Goal: Information Seeking & Learning: Learn about a topic

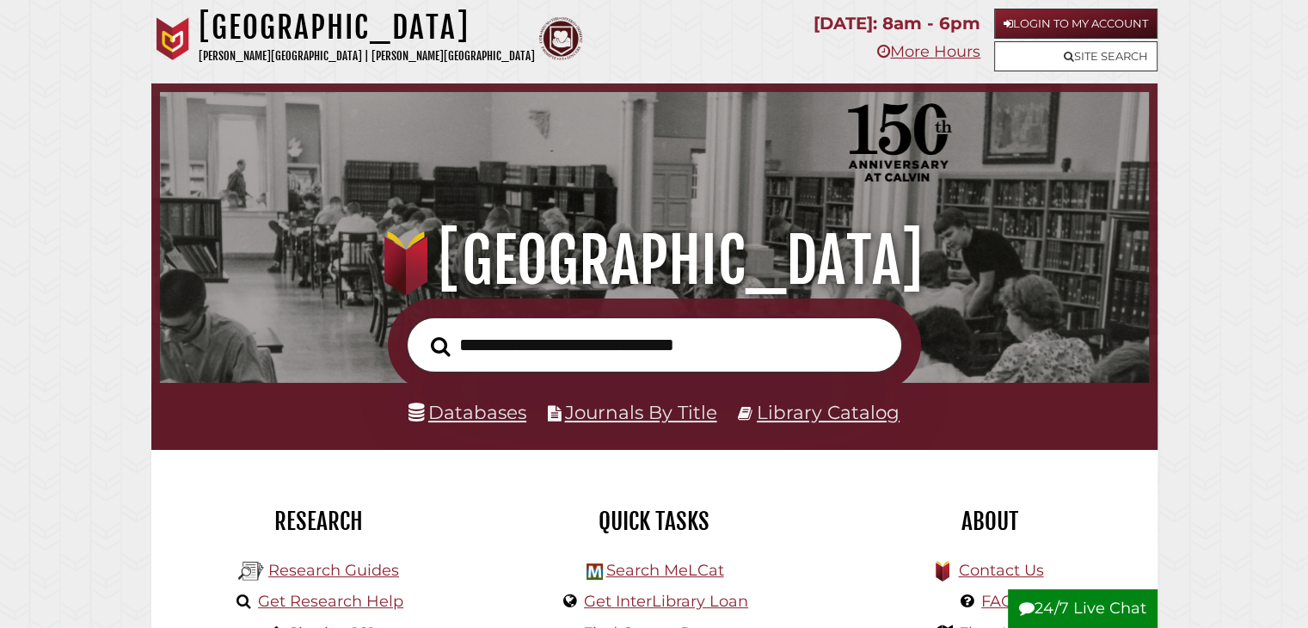
scroll to position [327, 981]
click at [482, 413] on link "Databases" at bounding box center [468, 412] width 118 height 22
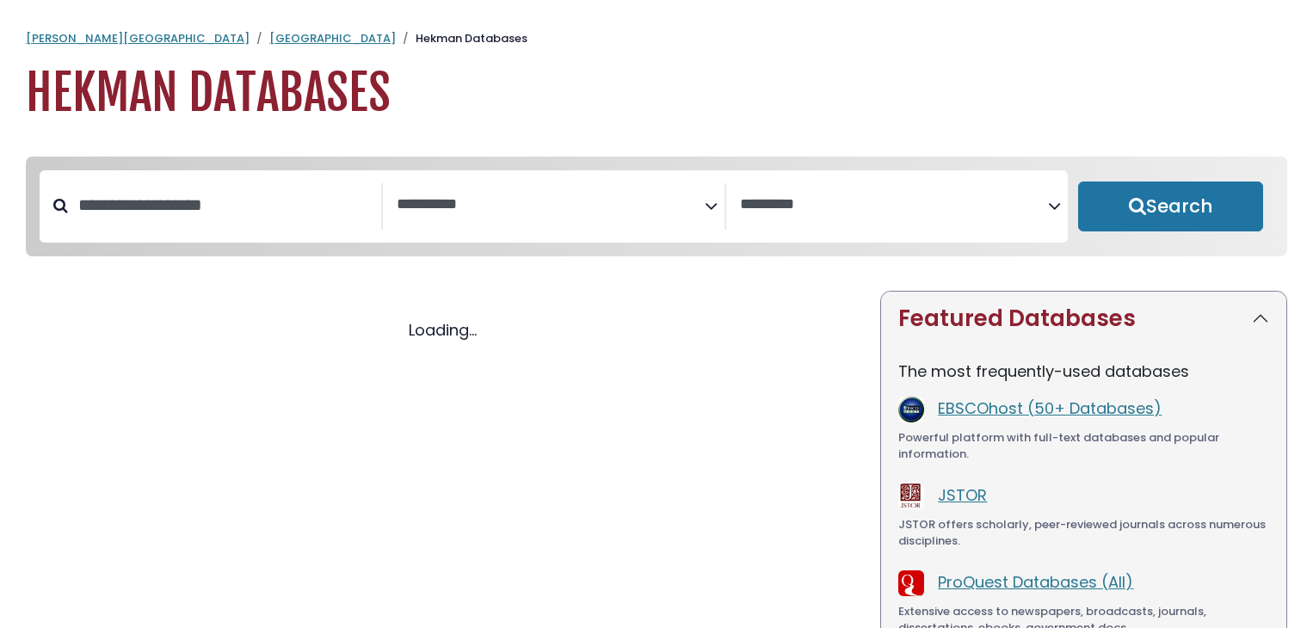
select select "Database Subject Filter"
select select "Database Vendors Filter"
select select "Database Subject Filter"
select select "Database Vendors Filter"
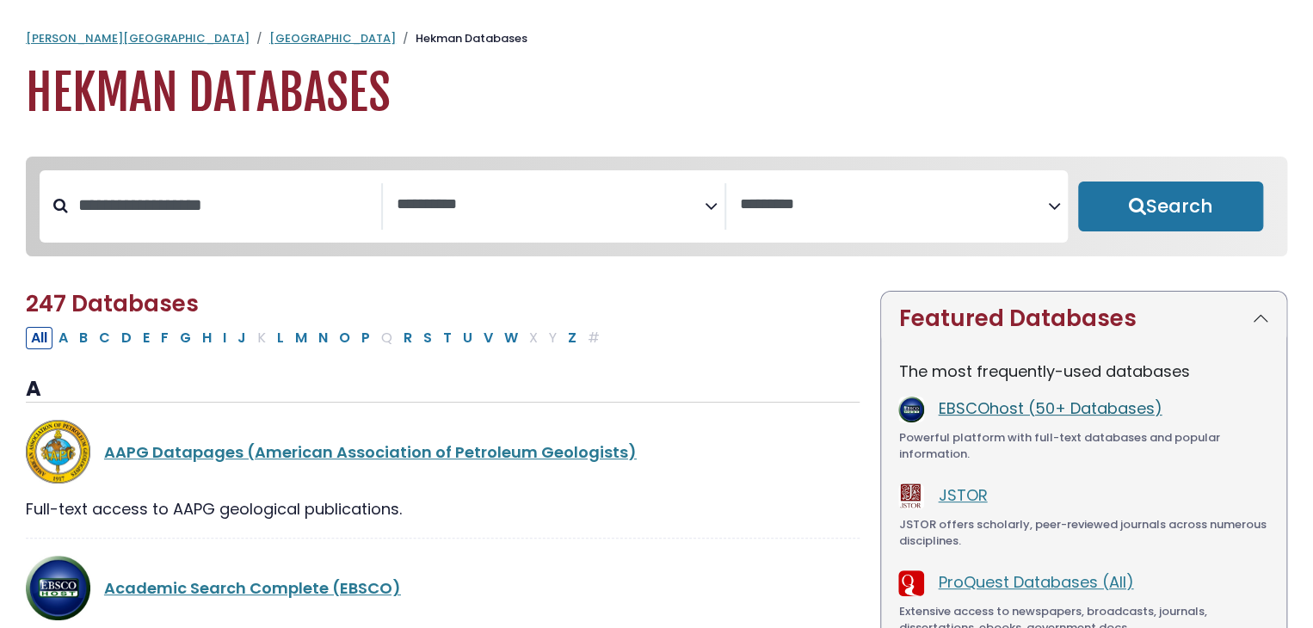
click at [1022, 414] on link "EBSCOhost (50+ Databases)" at bounding box center [1050, 408] width 224 height 22
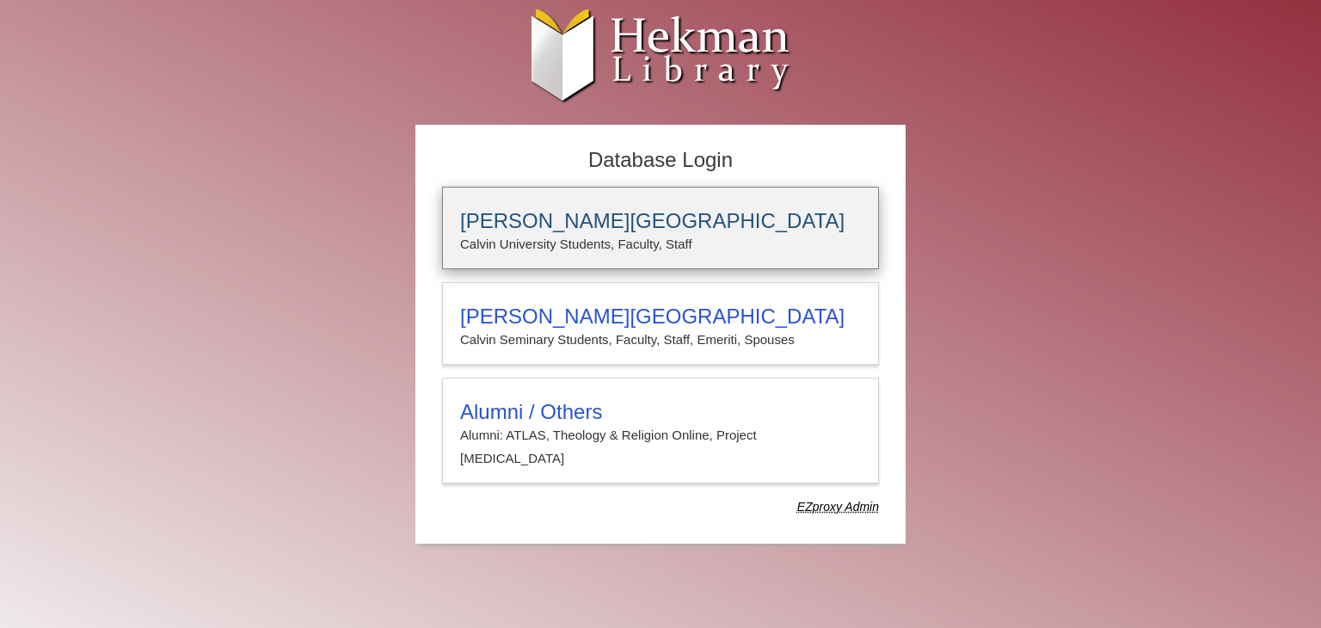
type input "**********"
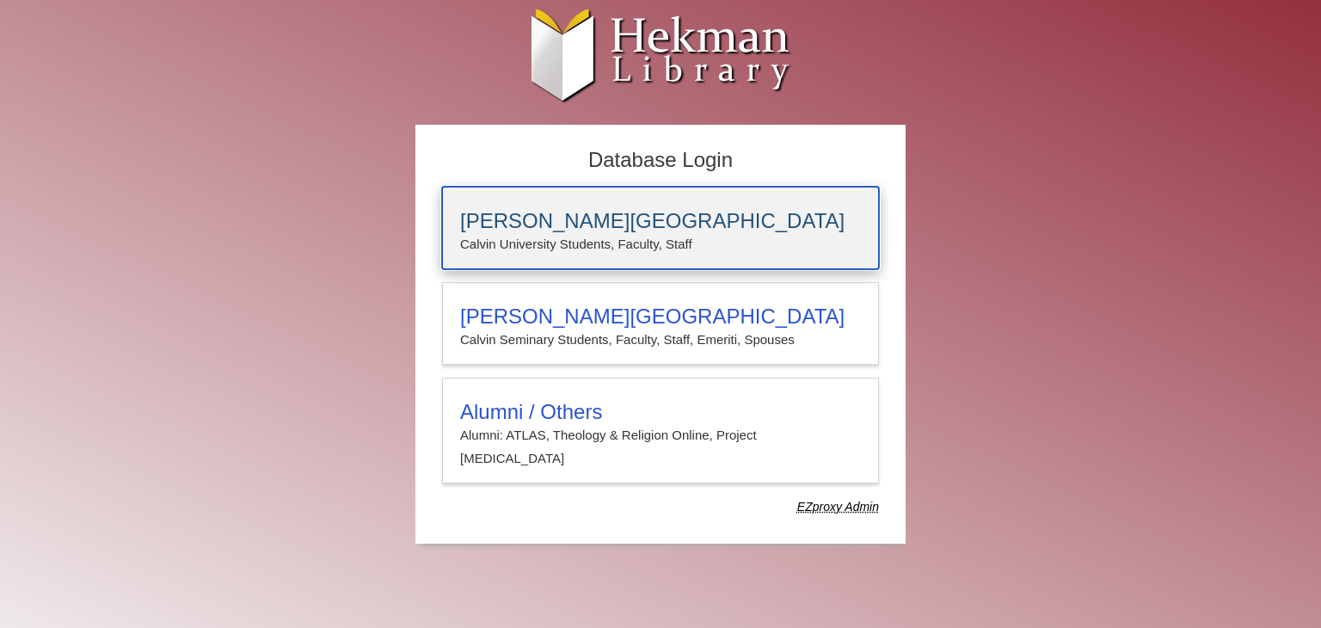
click at [714, 229] on h3 "[PERSON_NAME][GEOGRAPHIC_DATA]" at bounding box center [660, 221] width 401 height 24
